Goal: Find specific page/section: Find specific page/section

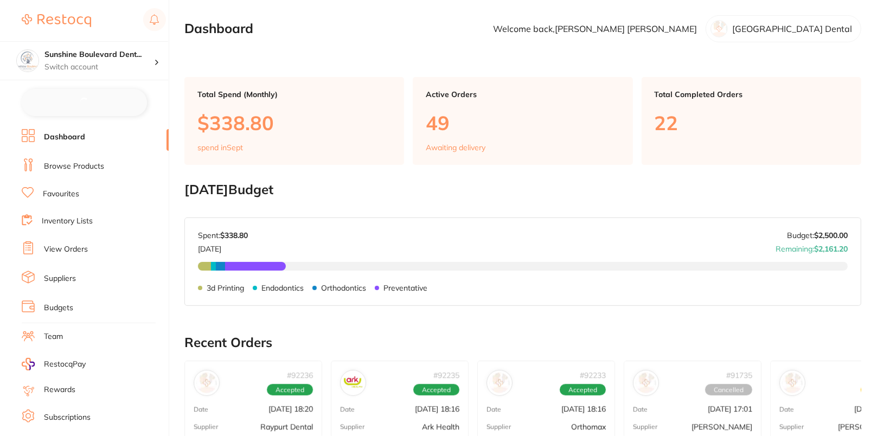
checkbox input "false"
click at [73, 164] on link "Browse Products" at bounding box center [74, 165] width 60 height 11
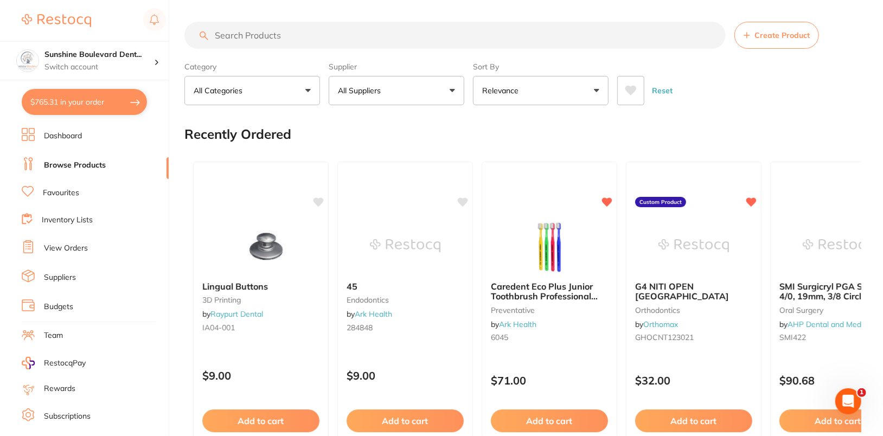
click at [420, 27] on input "search" at bounding box center [454, 35] width 541 height 27
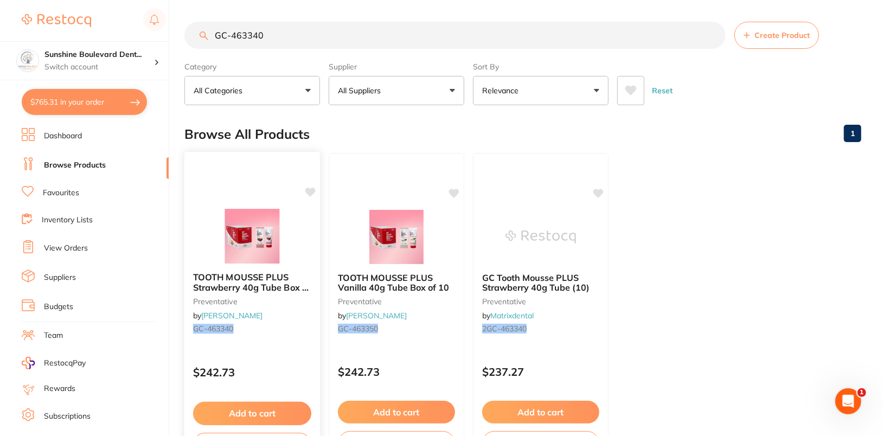
type input "GC-463340"
click at [310, 192] on icon at bounding box center [310, 192] width 10 height 9
click at [417, 127] on div "Browse All Products 1" at bounding box center [522, 134] width 677 height 36
click at [239, 31] on input "GC-463340" at bounding box center [454, 35] width 541 height 27
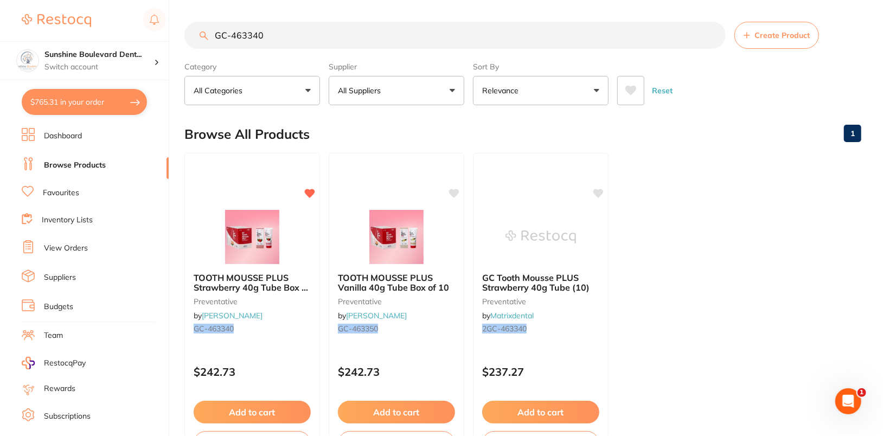
click at [227, 36] on input "GC-463340" at bounding box center [454, 35] width 541 height 27
click at [226, 266] on div "TOOTH MOUSSE PLUS Strawberry 40g Tube Box of 10 preventative by Henry Schein Ha…" at bounding box center [252, 305] width 136 height 83
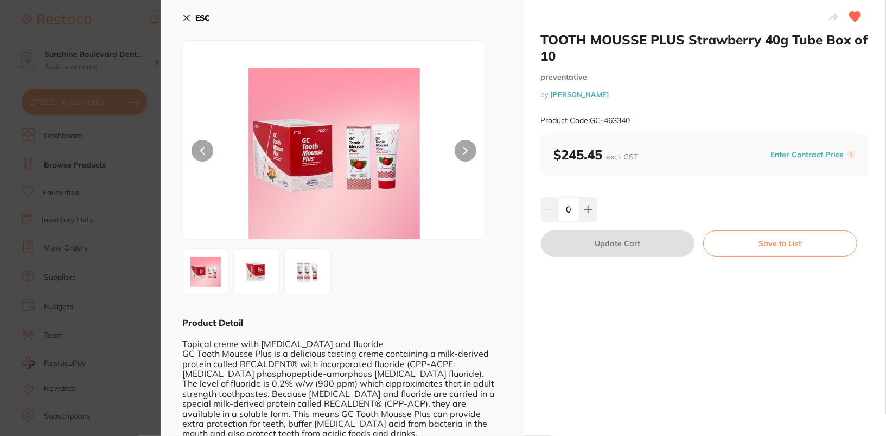
click at [200, 16] on b "ESC" at bounding box center [202, 18] width 15 height 10
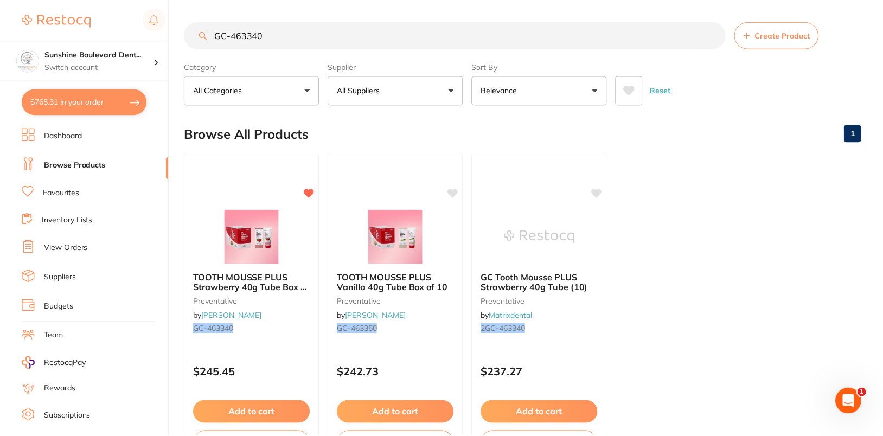
scroll to position [84, 0]
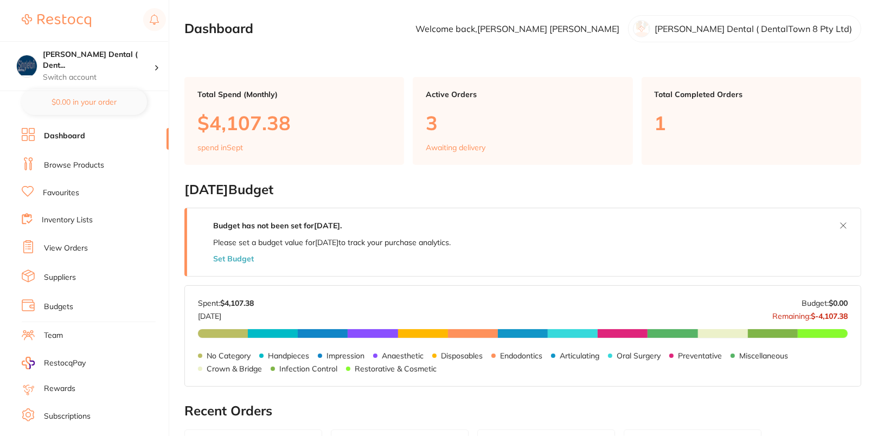
click at [69, 247] on link "View Orders" at bounding box center [66, 248] width 44 height 11
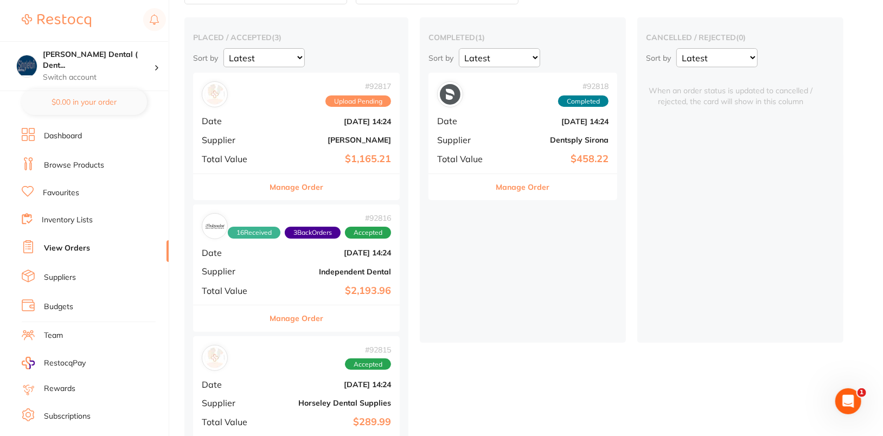
scroll to position [80, 0]
